Goal: Find specific page/section: Find specific page/section

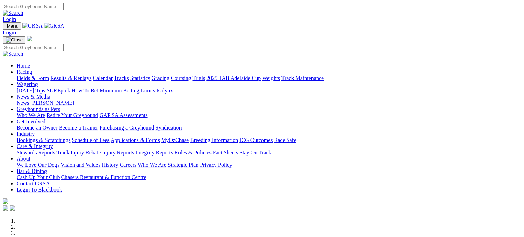
click at [129, 75] on link "Tracks" at bounding box center [121, 78] width 15 height 6
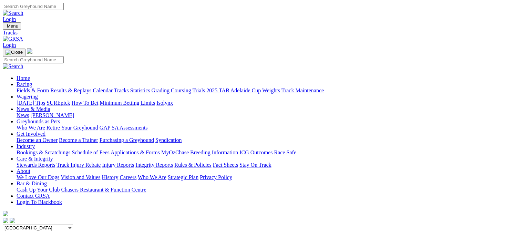
click at [73, 224] on select "Angle Park Gawler [GEOGRAPHIC_DATA] [PERSON_NAME][GEOGRAPHIC_DATA] [US_STATE] G…" at bounding box center [38, 227] width 70 height 7
select select "2"
click at [73, 224] on select "Angle Park Gawler [GEOGRAPHIC_DATA] [PERSON_NAME][GEOGRAPHIC_DATA] [US_STATE] G…" at bounding box center [38, 227] width 70 height 7
click at [113, 87] on link "Calendar" at bounding box center [103, 90] width 20 height 6
